Goal: Information Seeking & Learning: Learn about a topic

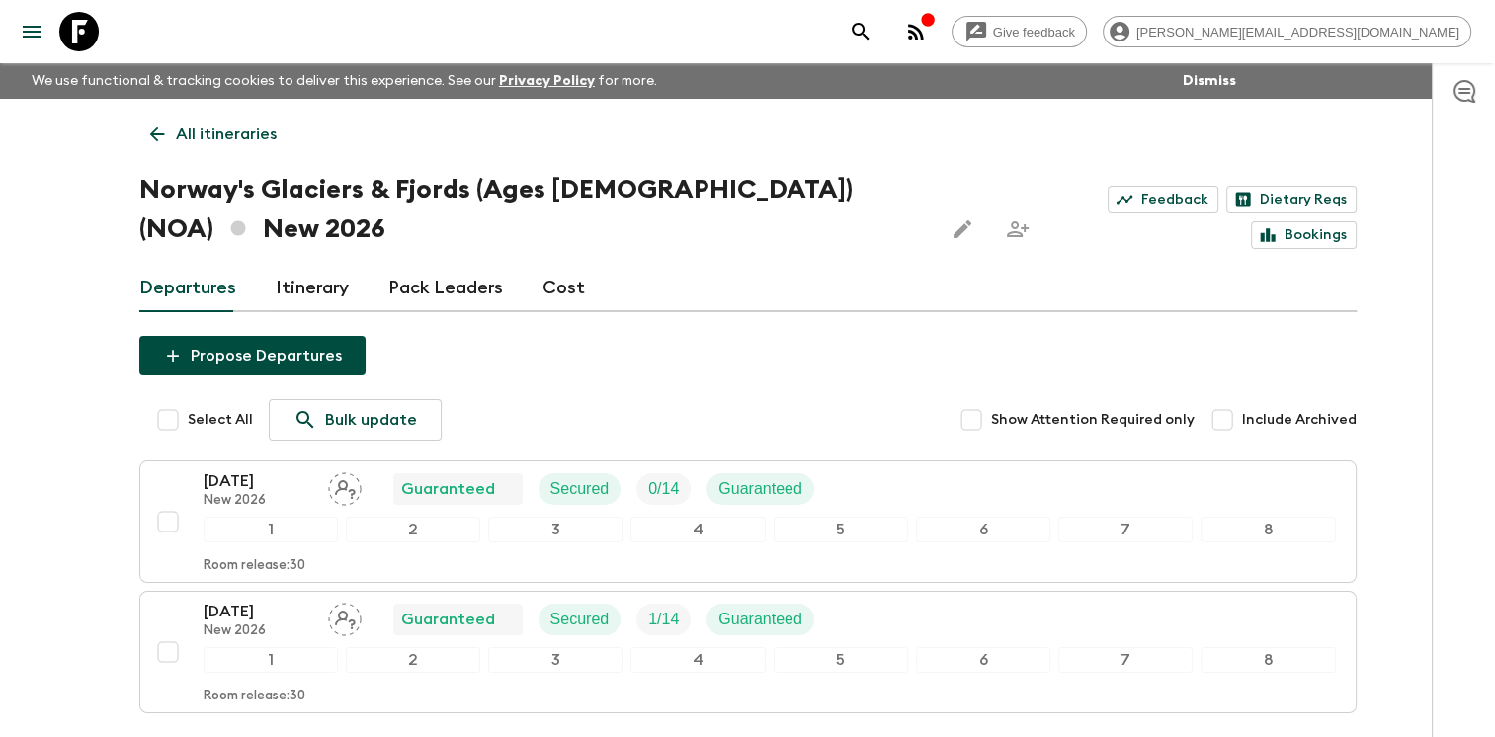
click at [28, 435] on div "Give feedback [PERSON_NAME][EMAIL_ADDRESS][DOMAIN_NAME] We use functional & tra…" at bounding box center [747, 446] width 1495 height 893
click at [154, 128] on icon at bounding box center [156, 134] width 15 height 15
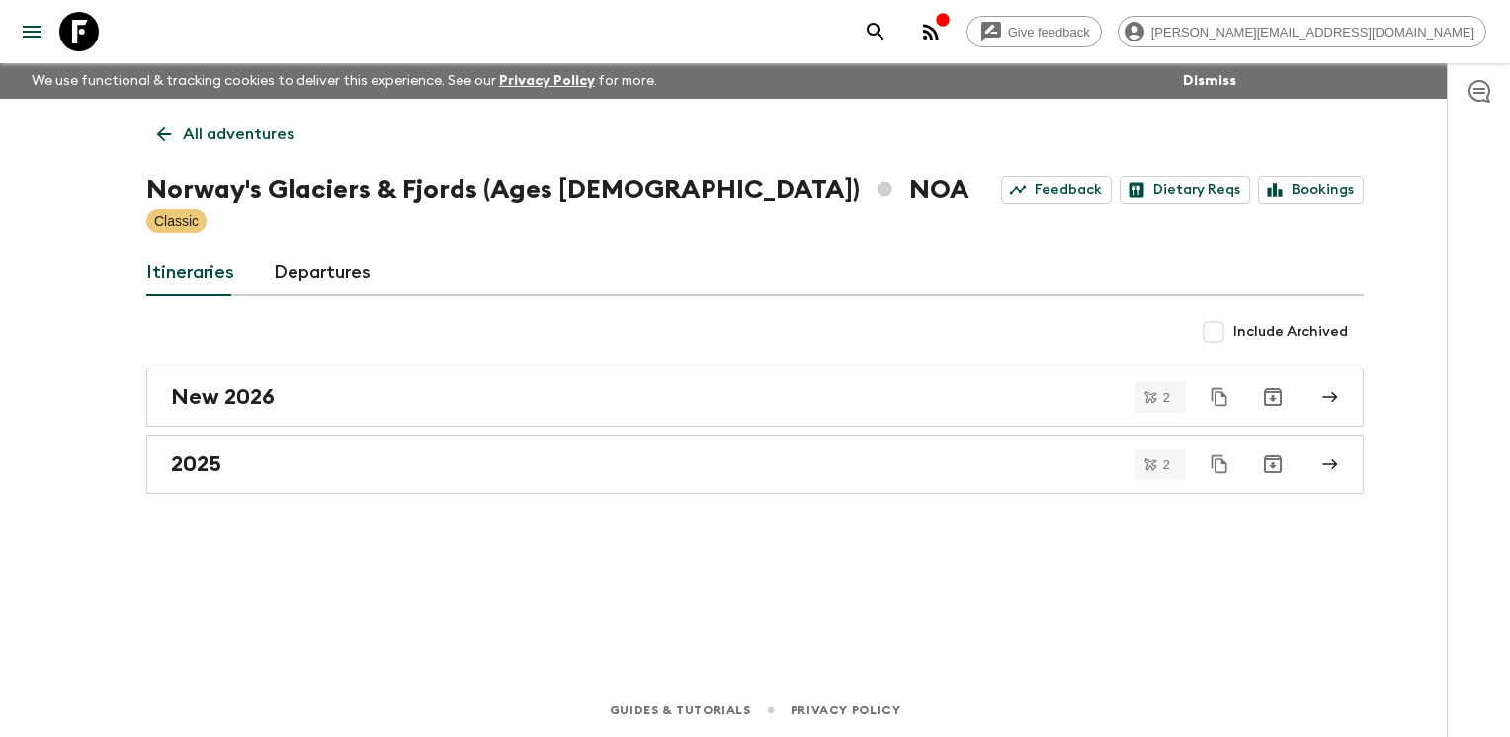
click at [154, 128] on icon at bounding box center [164, 135] width 22 height 22
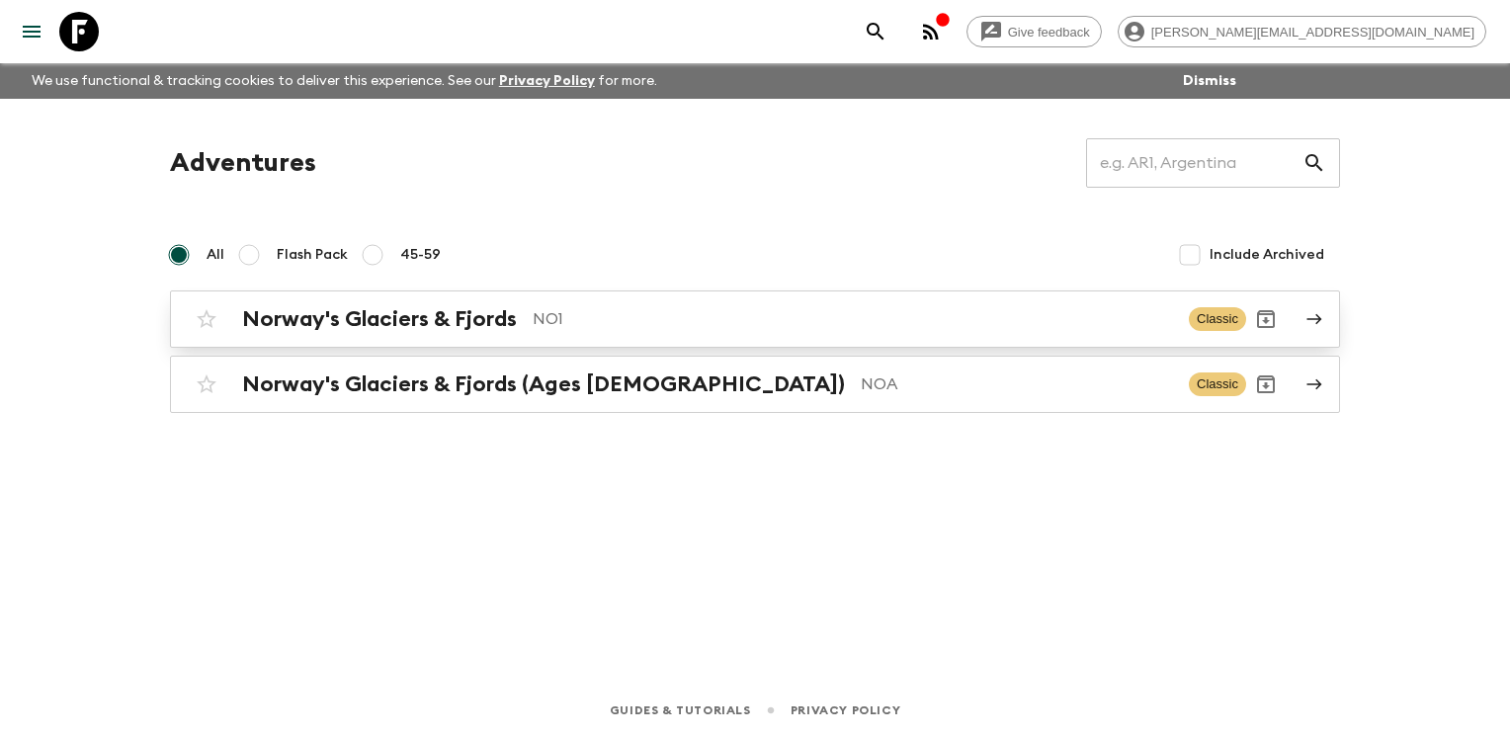
click at [386, 316] on h2 "Norway's Glaciers & Fjords" at bounding box center [379, 319] width 275 height 26
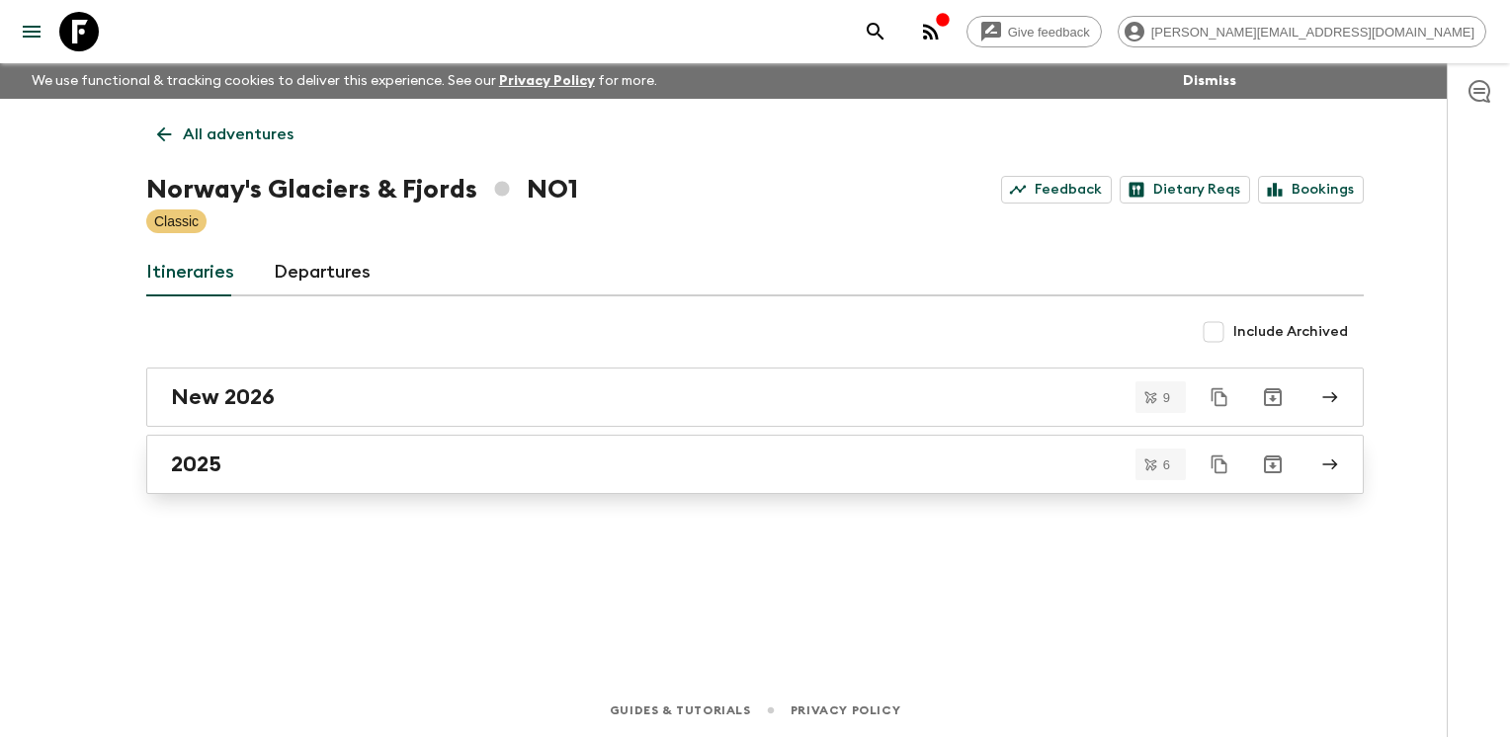
click at [402, 464] on div "2025" at bounding box center [736, 465] width 1131 height 26
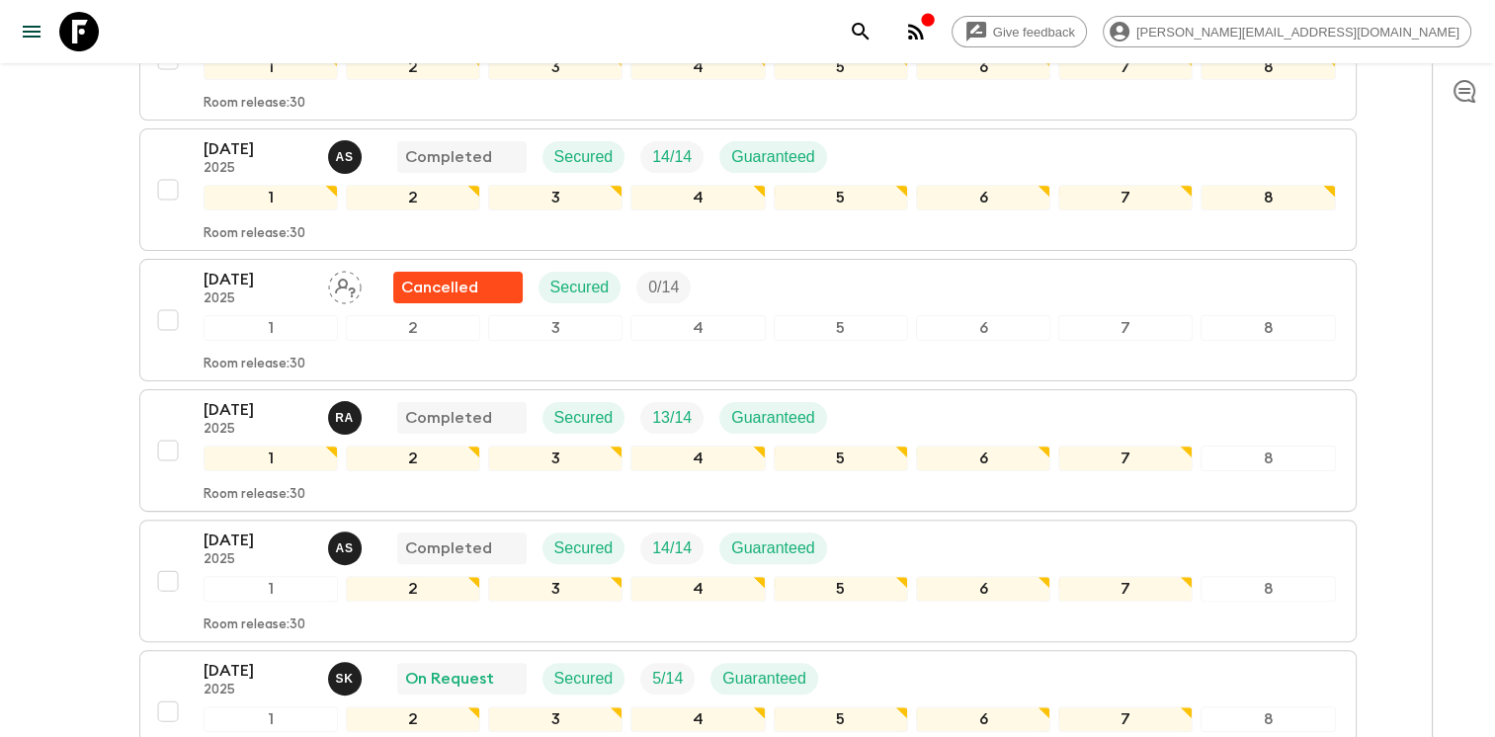
scroll to position [632, 0]
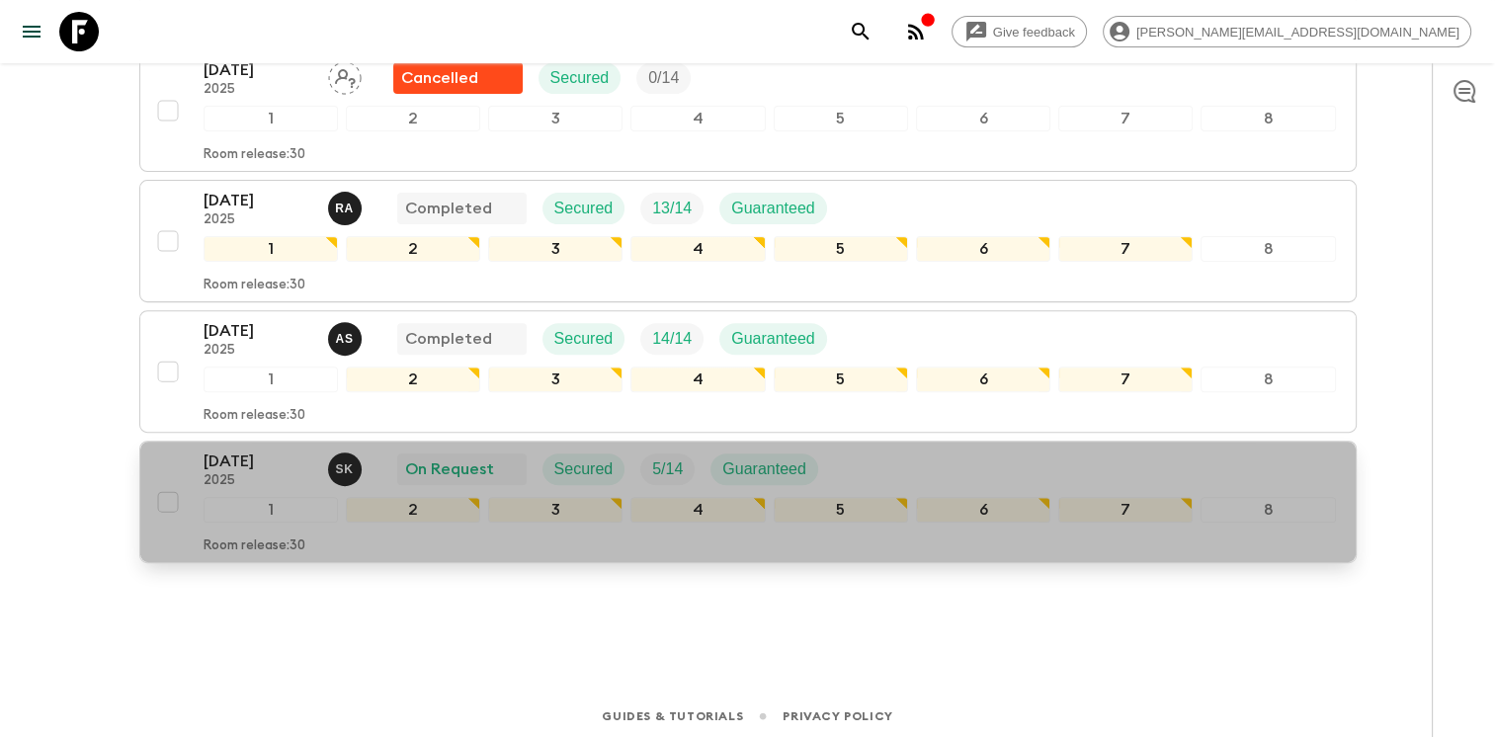
click at [406, 531] on div "Room release: 30" at bounding box center [770, 543] width 1133 height 24
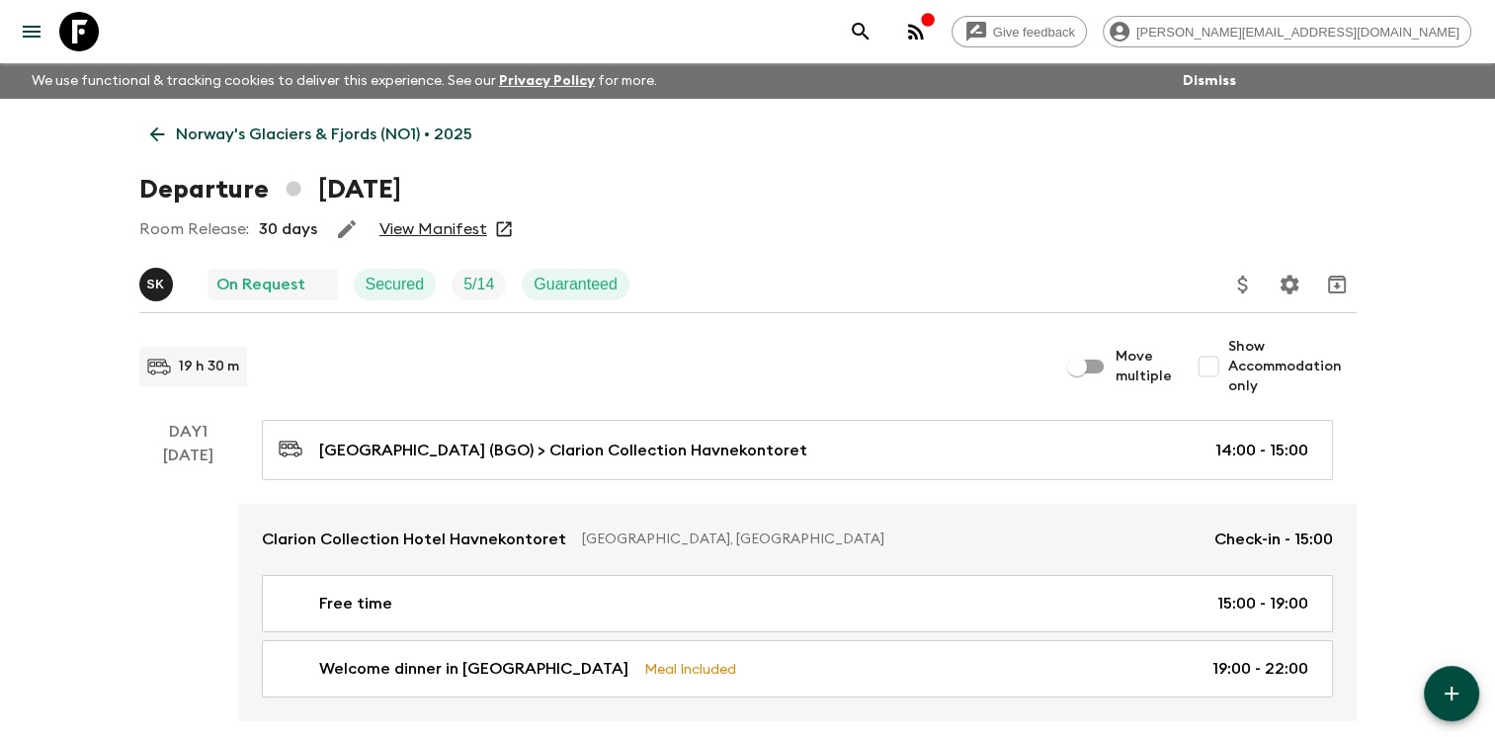
click at [434, 229] on link "View Manifest" at bounding box center [433, 229] width 108 height 20
